Goal: Task Accomplishment & Management: Manage account settings

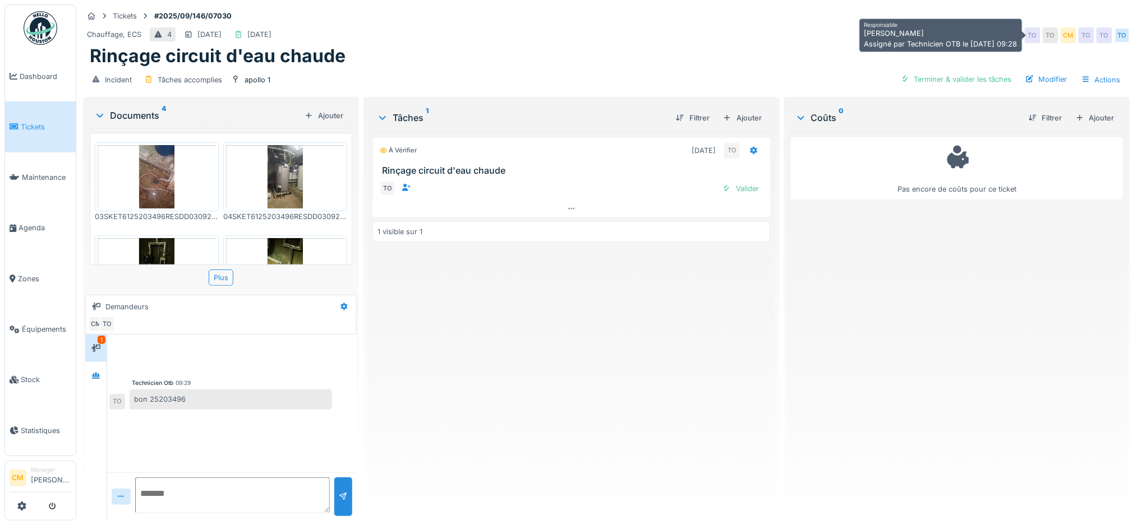
click at [1060, 37] on div "CM" at bounding box center [1068, 35] width 16 height 16
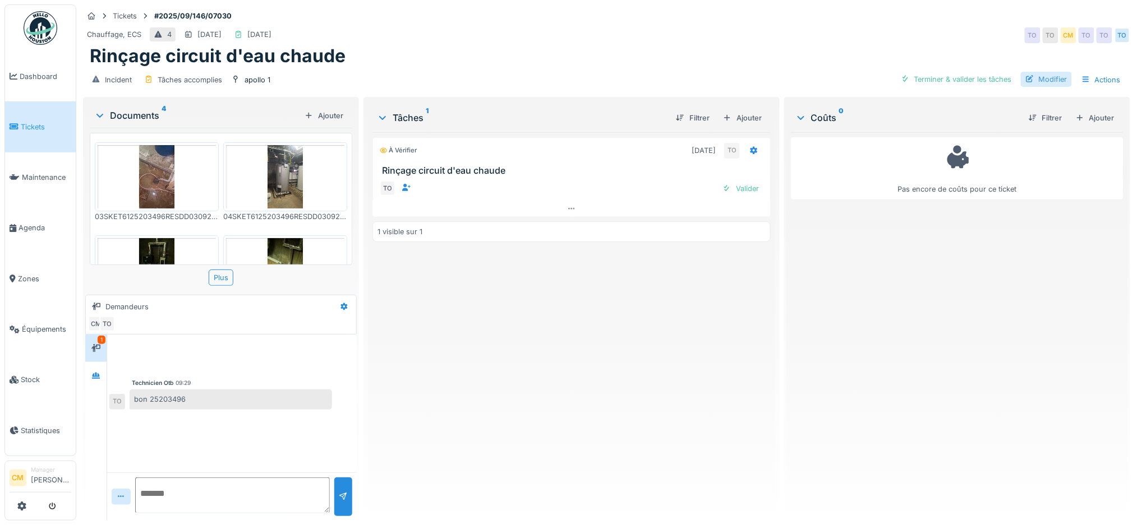
click at [1041, 78] on div "Modifier" at bounding box center [1046, 79] width 51 height 15
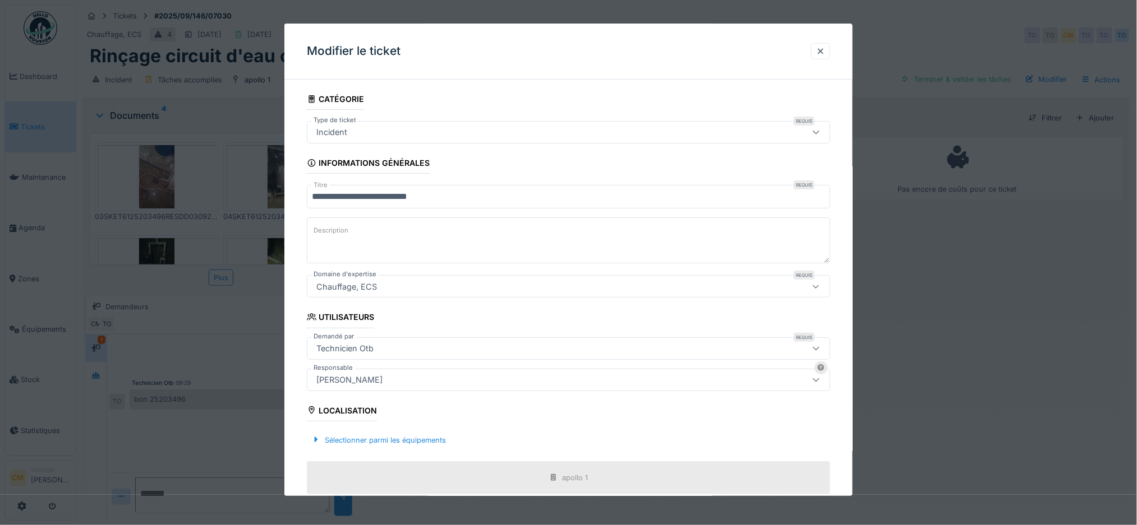
click at [485, 384] on div "[PERSON_NAME]" at bounding box center [538, 380] width 453 height 12
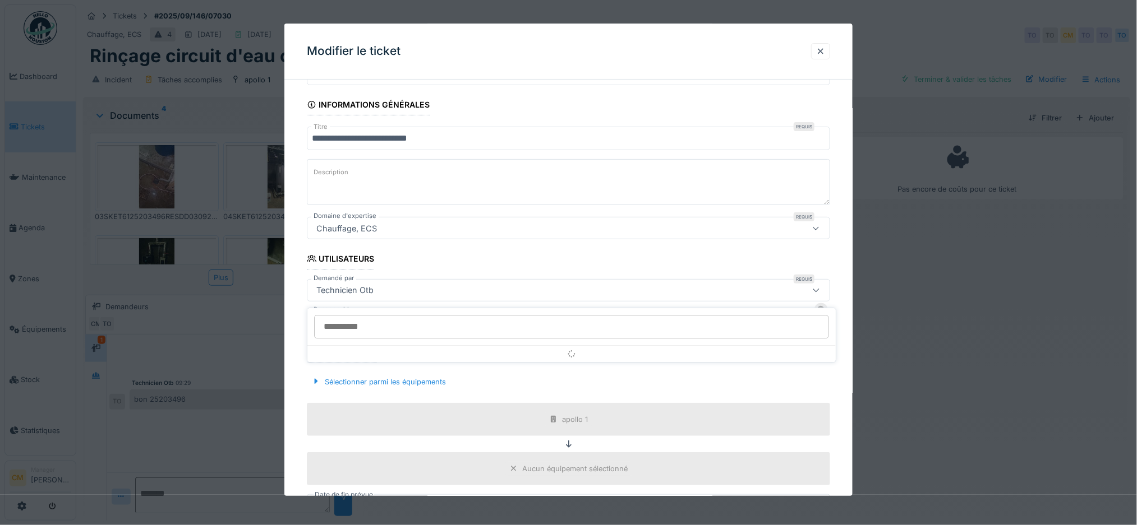
scroll to position [120, 0]
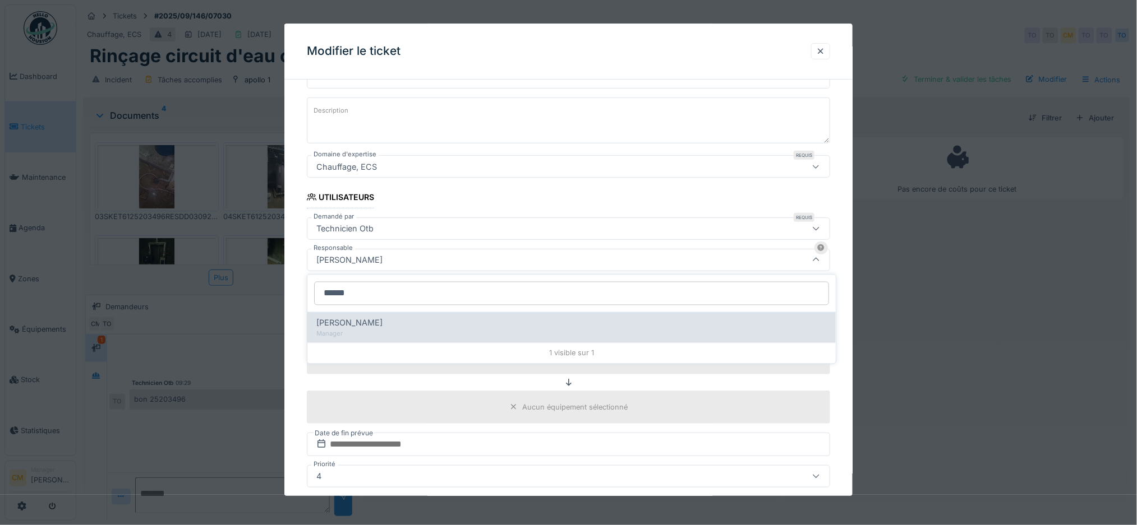
type input "******"
click at [426, 329] on div "Edmond Fayt" at bounding box center [571, 323] width 510 height 12
type input "****"
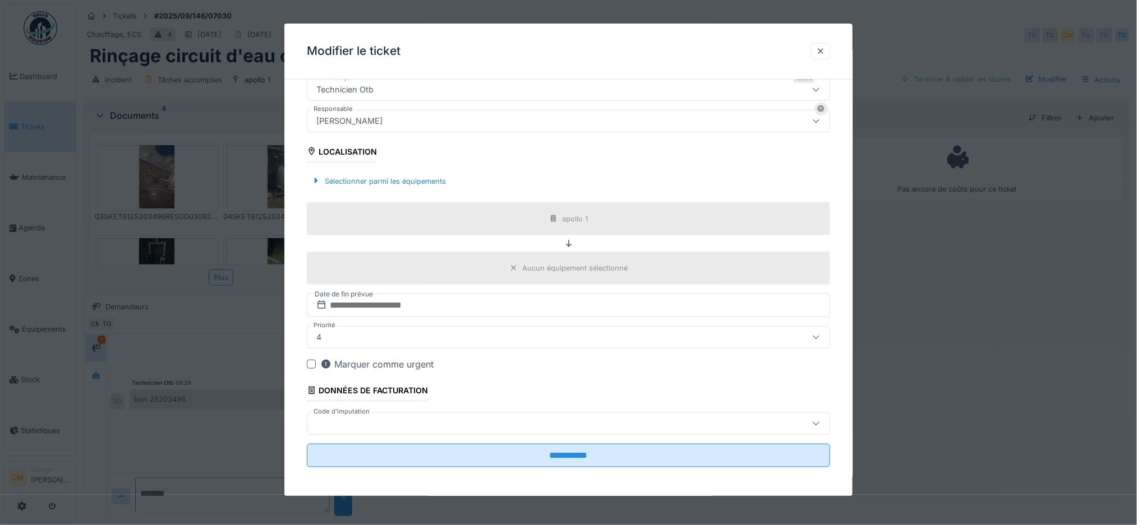
scroll to position [262, 0]
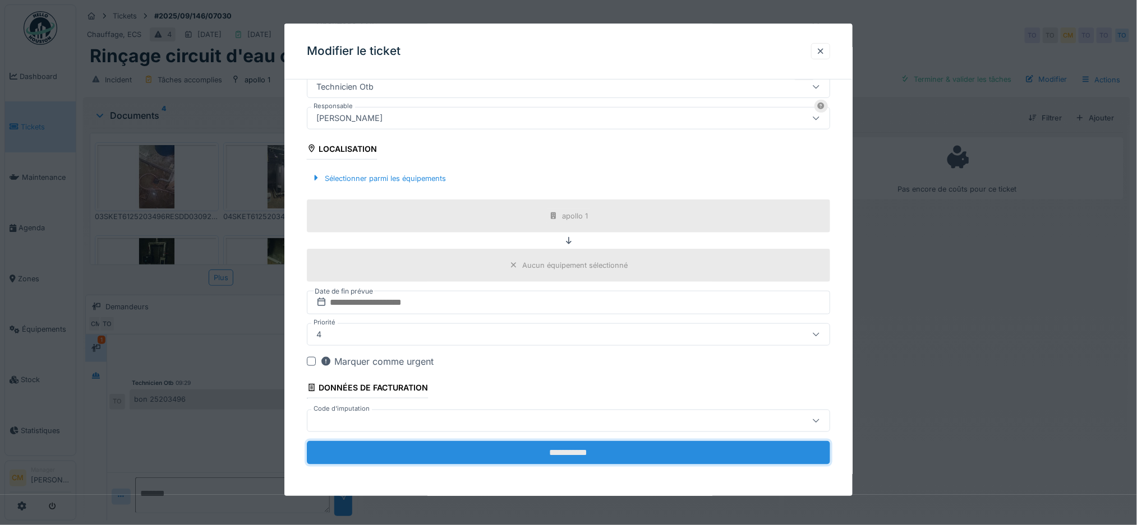
click at [576, 448] on input "**********" at bounding box center [569, 453] width 524 height 24
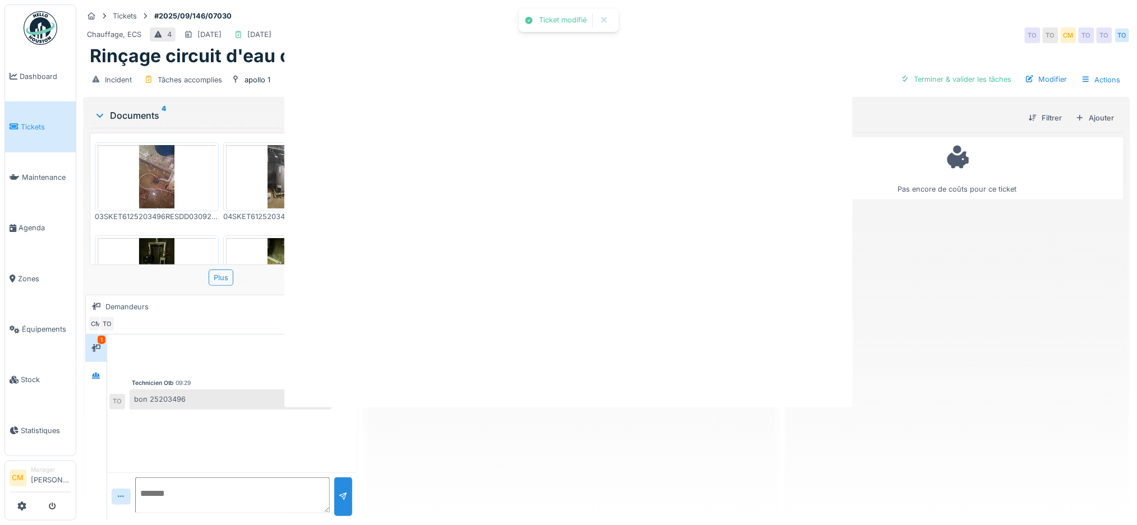
scroll to position [0, 0]
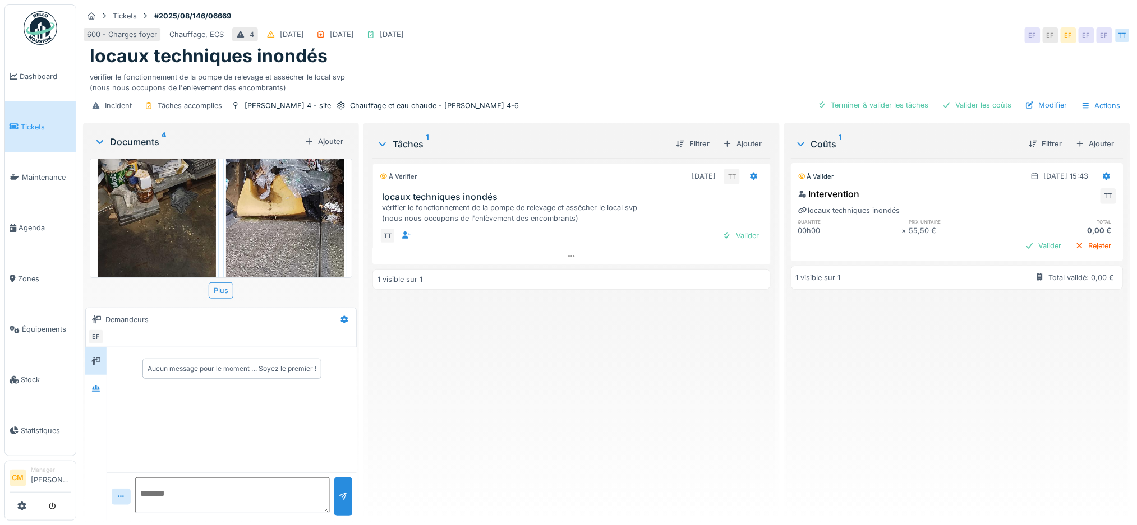
scroll to position [75, 0]
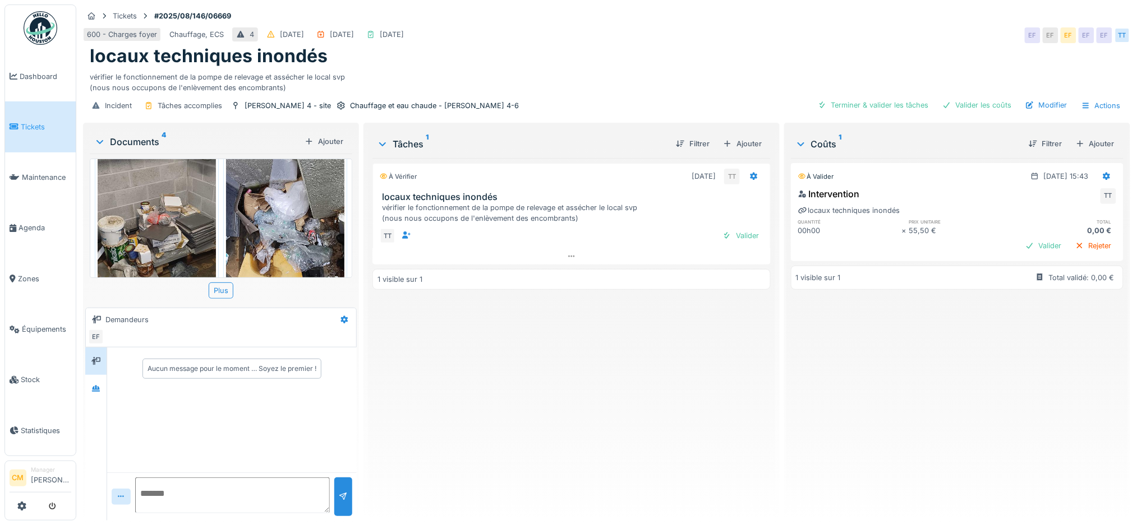
click at [155, 228] on img at bounding box center [157, 224] width 118 height 257
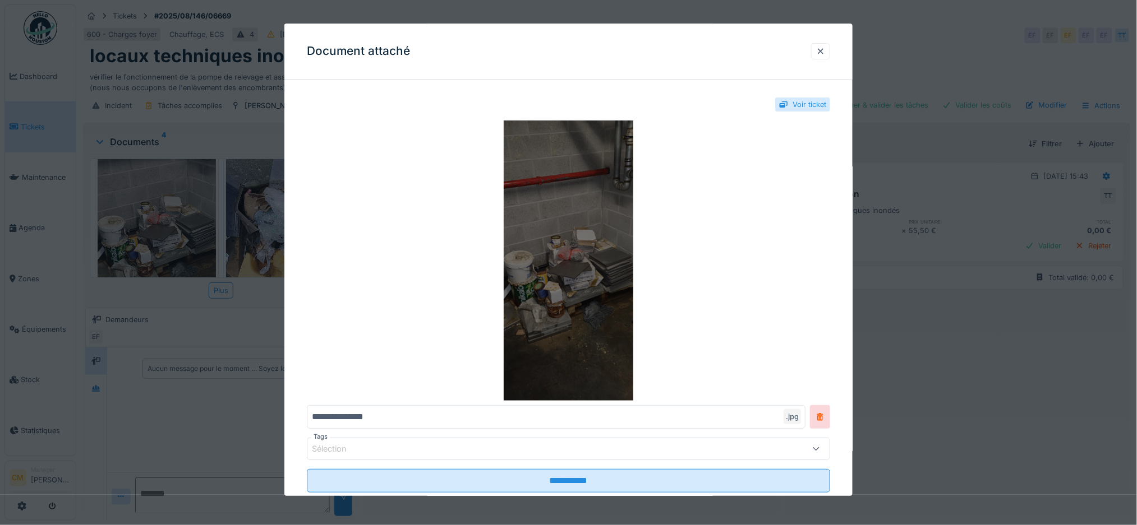
click at [596, 296] on img at bounding box center [569, 261] width 524 height 280
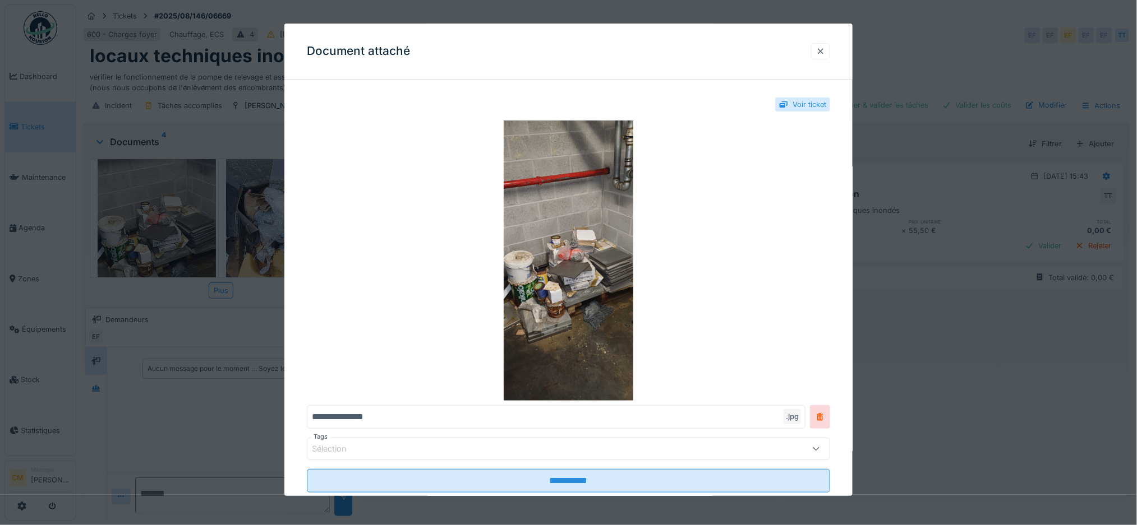
click at [825, 50] on div at bounding box center [820, 51] width 9 height 11
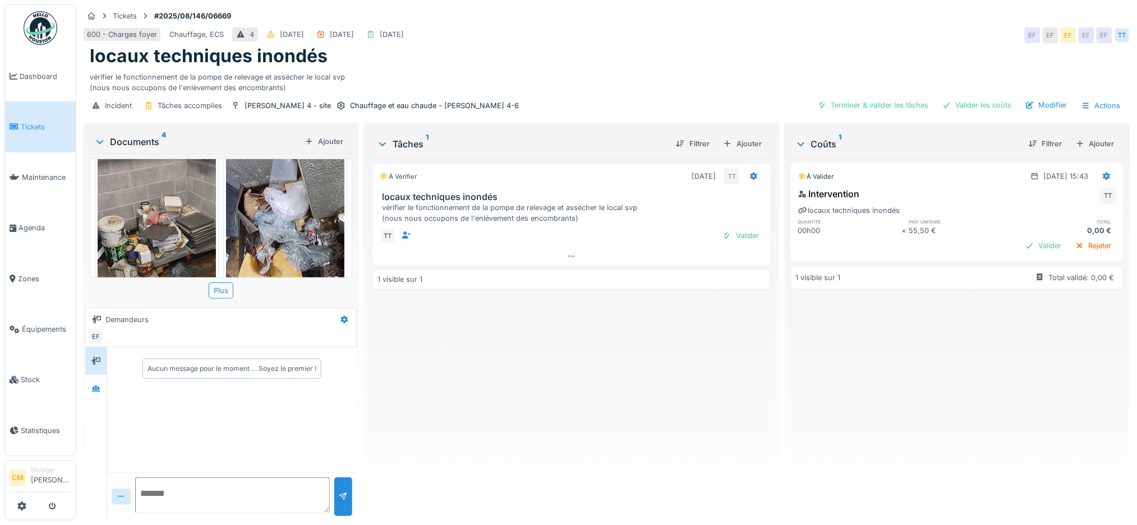
click at [252, 225] on img at bounding box center [285, 224] width 118 height 257
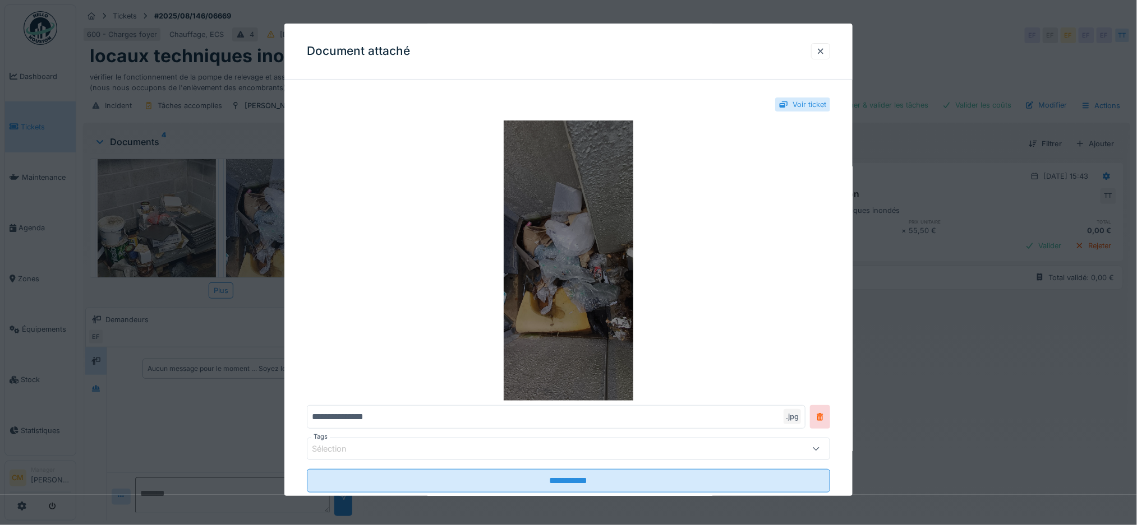
click at [579, 219] on img at bounding box center [569, 261] width 524 height 280
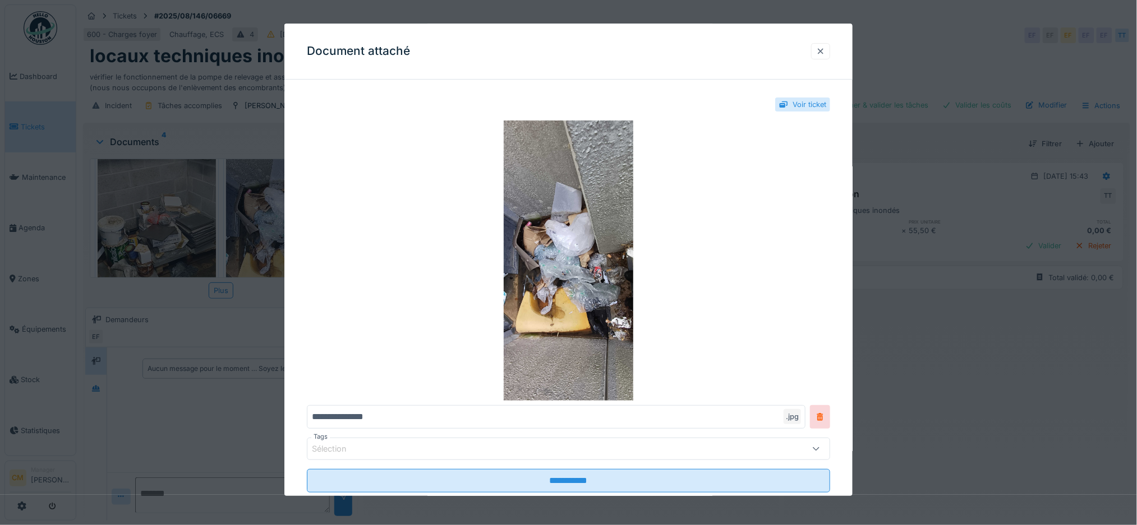
click at [824, 50] on div at bounding box center [820, 51] width 9 height 11
